Goal: Information Seeking & Learning: Find specific fact

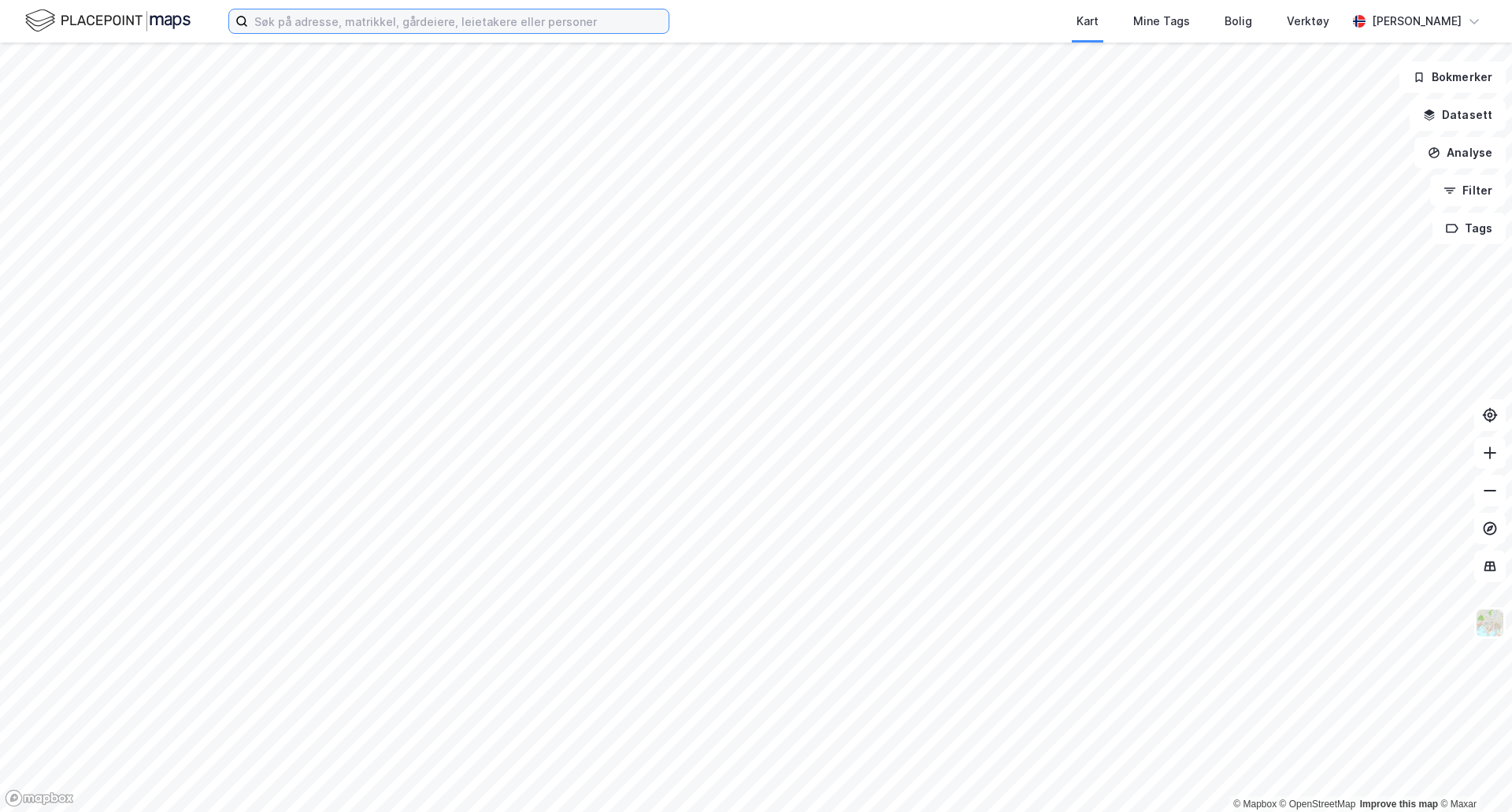
click at [294, 18] on input at bounding box center [458, 21] width 421 height 23
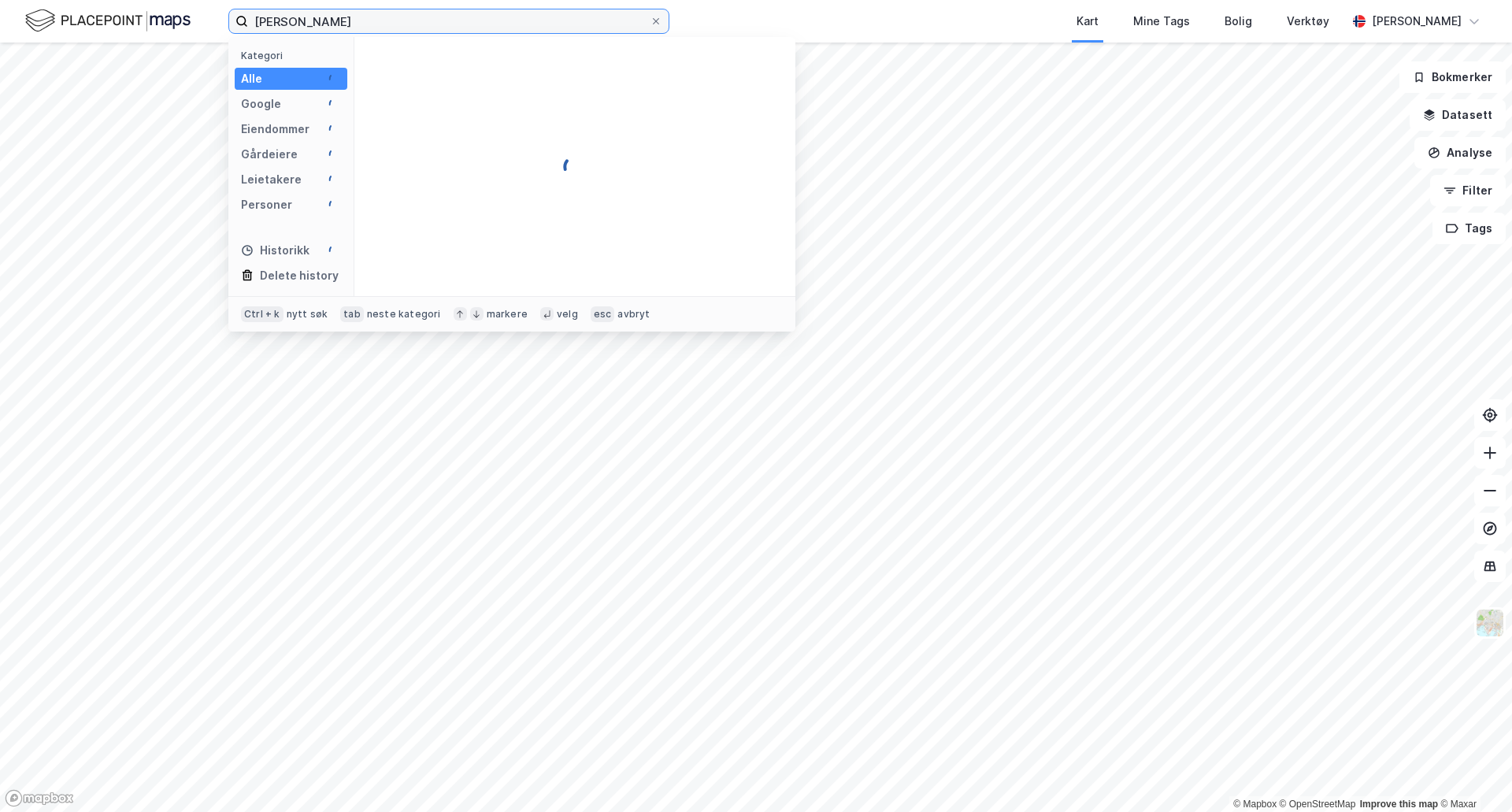
type input "[PERSON_NAME]"
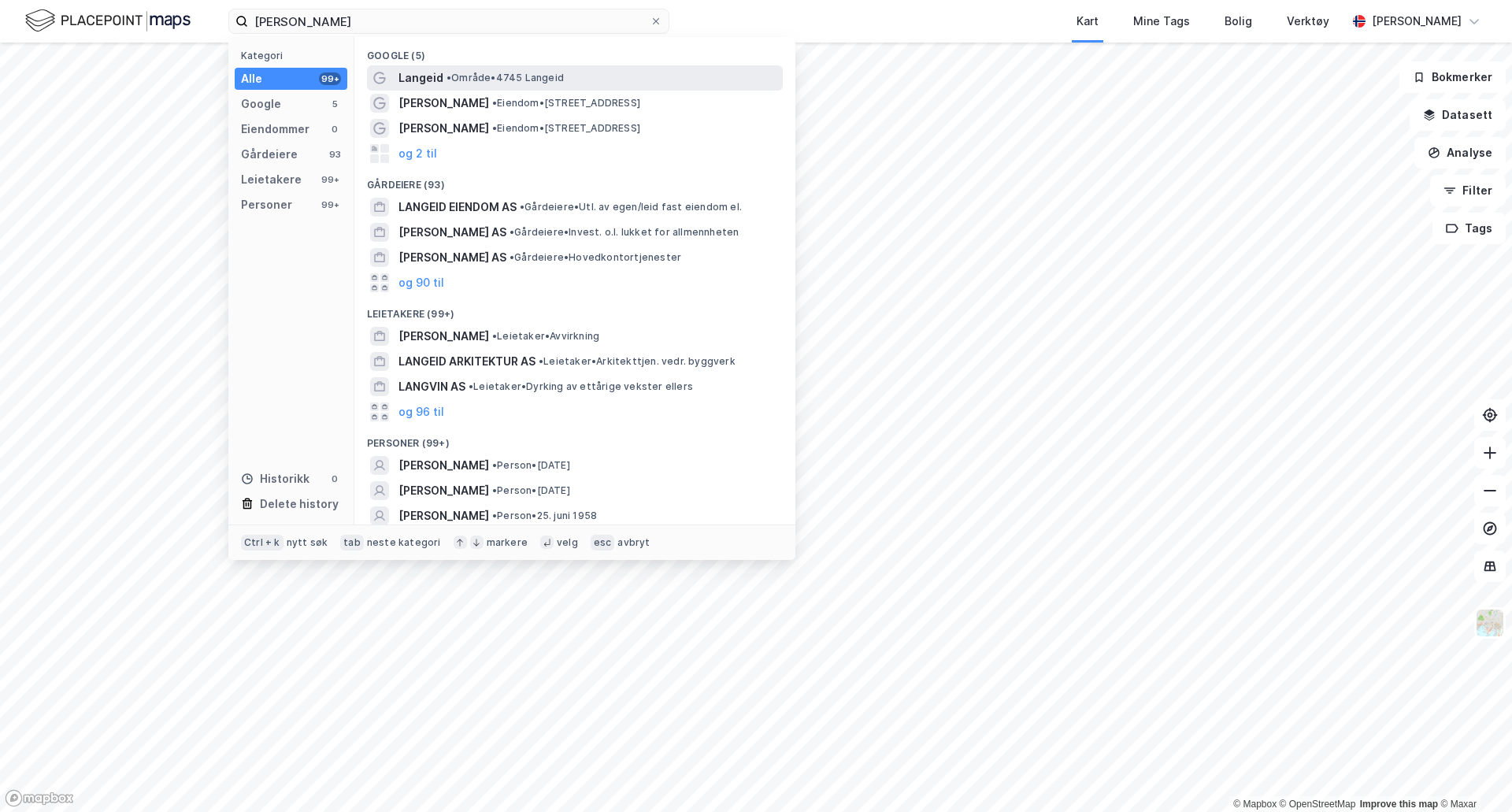
click at [413, 74] on span "Langeid" at bounding box center [421, 77] width 45 height 19
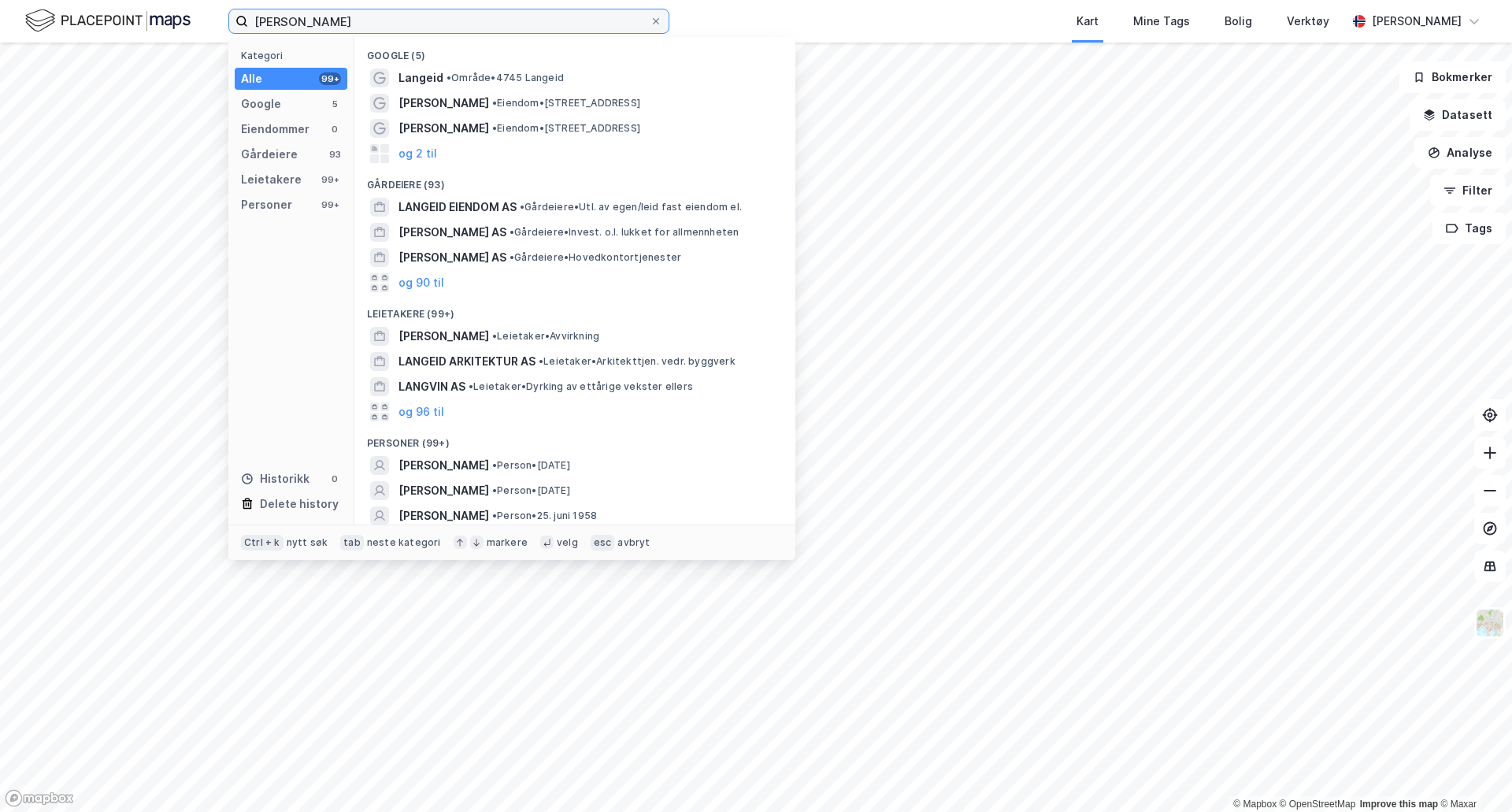
click at [348, 22] on input "[PERSON_NAME]" at bounding box center [449, 21] width 402 height 23
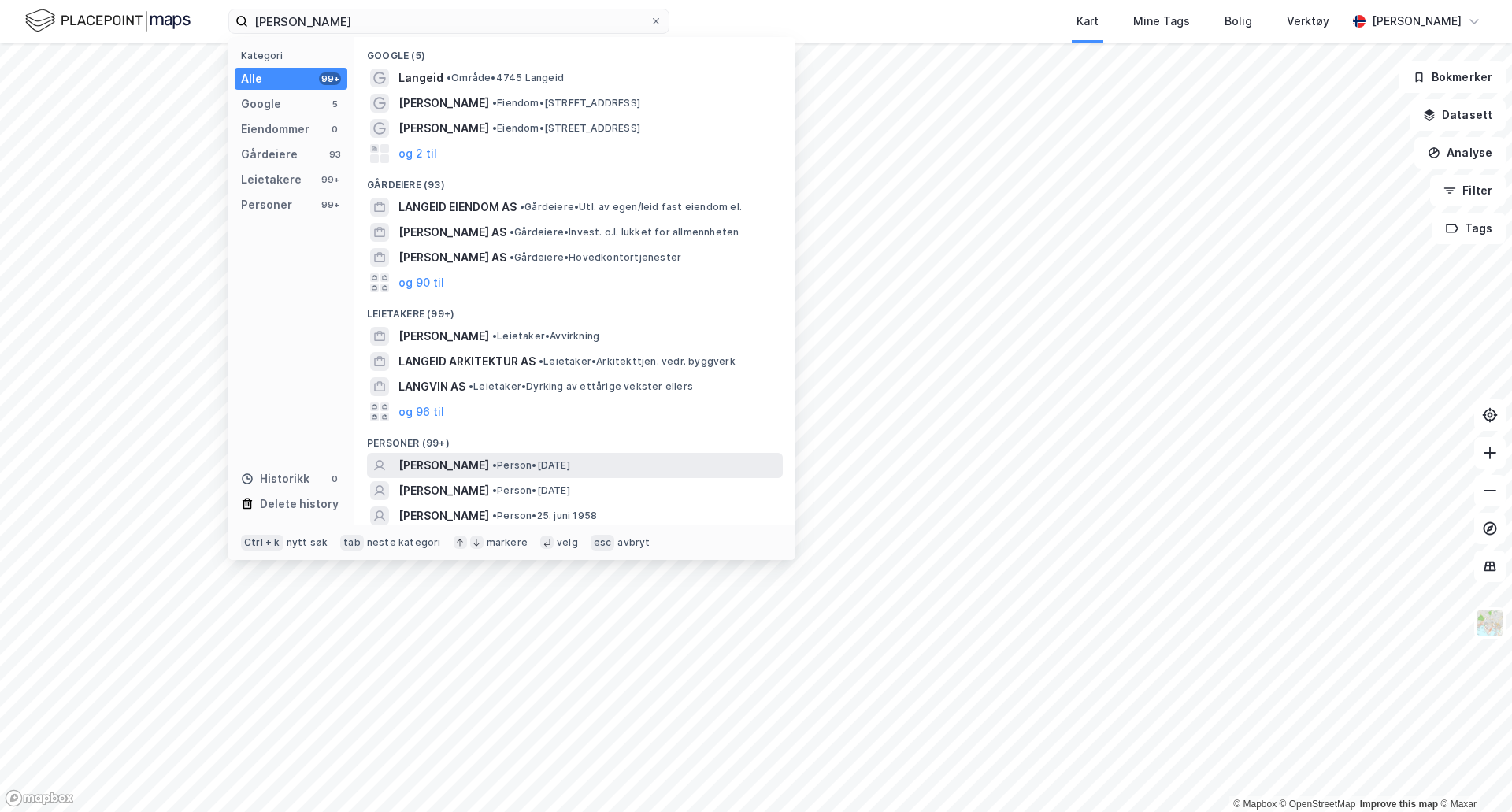
click at [447, 465] on span "[PERSON_NAME]" at bounding box center [443, 465] width 91 height 19
